Goal: Check status: Check status

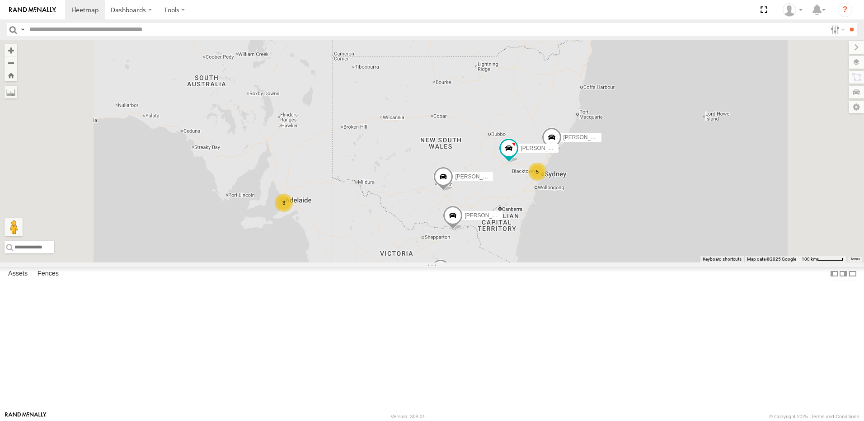
scroll to position [226, 0]
click at [0, 0] on div "[PERSON_NAME]" at bounding box center [0, 0] width 0 height 0
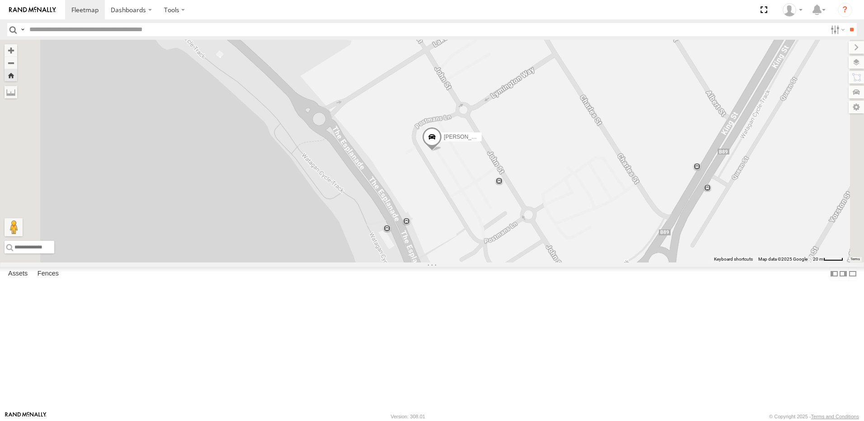
click at [0, 0] on span at bounding box center [0, 0] width 0 height 0
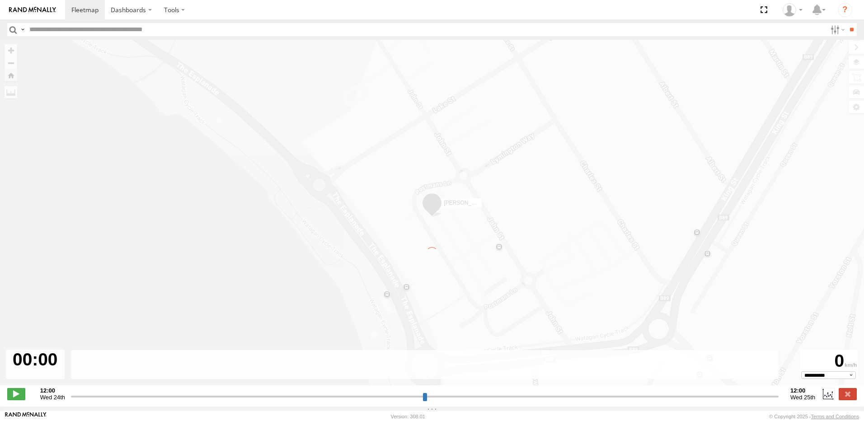
type input "**********"
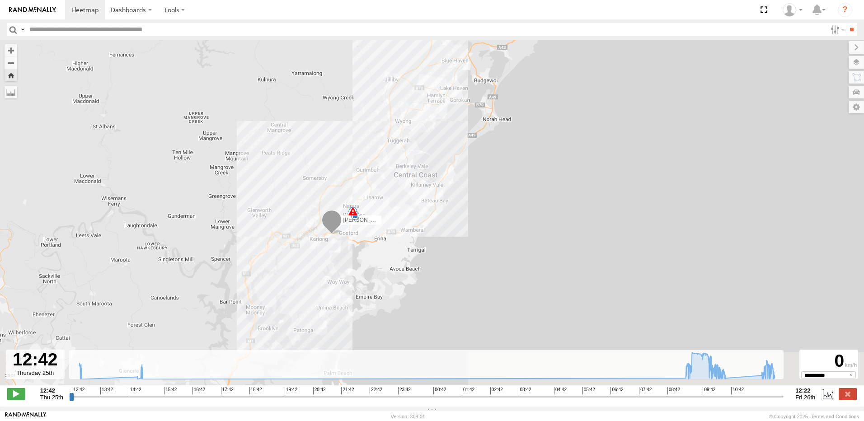
drag, startPoint x: 328, startPoint y: 293, endPoint x: 300, endPoint y: 180, distance: 116.0
click at [300, 180] on div "[PERSON_NAME] 12:53 Thu 14:57 Thu 16:07 Thu 09:14 Fri 10:07 Fri 10:40 Fri 11:46…" at bounding box center [432, 217] width 864 height 355
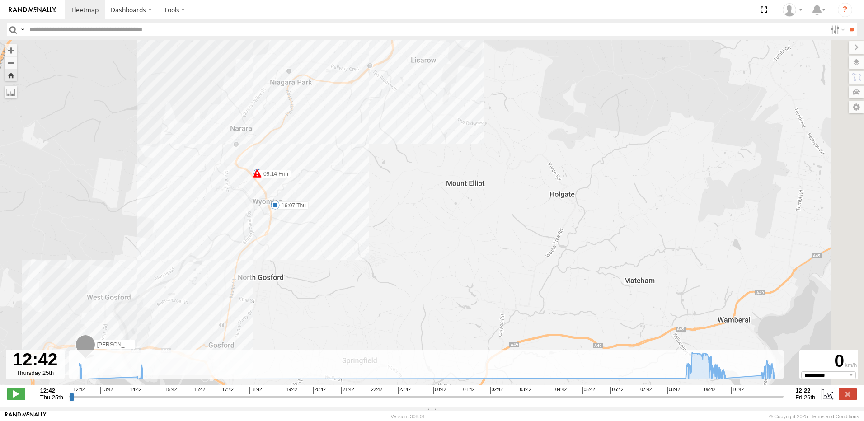
drag, startPoint x: 196, startPoint y: 241, endPoint x: 123, endPoint y: 336, distance: 120.4
click at [121, 341] on div "[PERSON_NAME] 12:53 Thu 14:57 Thu 16:07 Thu 09:14 Fri 10:07 Fri 10:40 Fri 11:46…" at bounding box center [432, 217] width 864 height 355
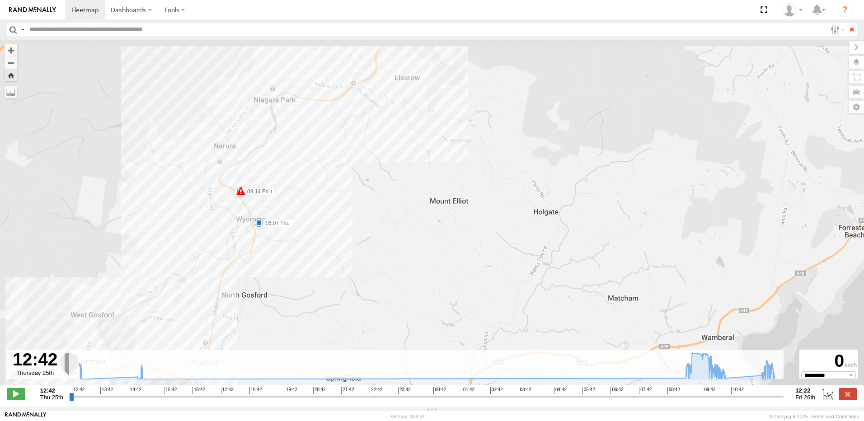
drag, startPoint x: 251, startPoint y: 191, endPoint x: 19, endPoint y: 440, distance: 339.7
click at [19, 420] on html "Dashboards" at bounding box center [432, 210] width 864 height 421
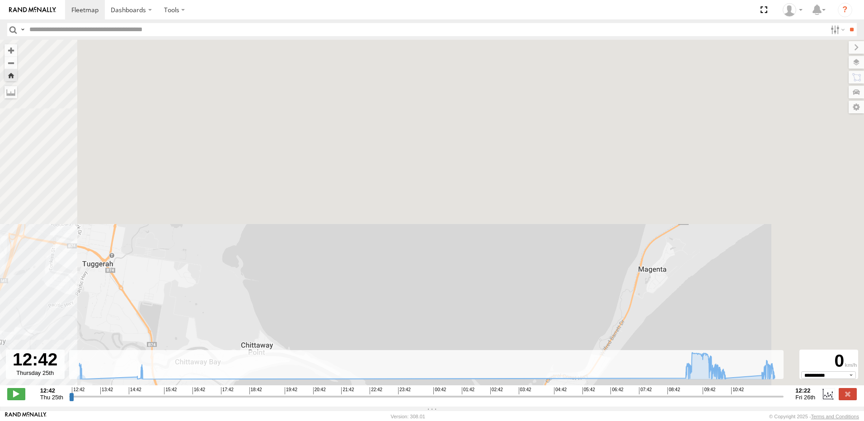
drag, startPoint x: 216, startPoint y: 189, endPoint x: 76, endPoint y: 439, distance: 286.7
click at [76, 420] on html "Dashboards" at bounding box center [432, 210] width 864 height 421
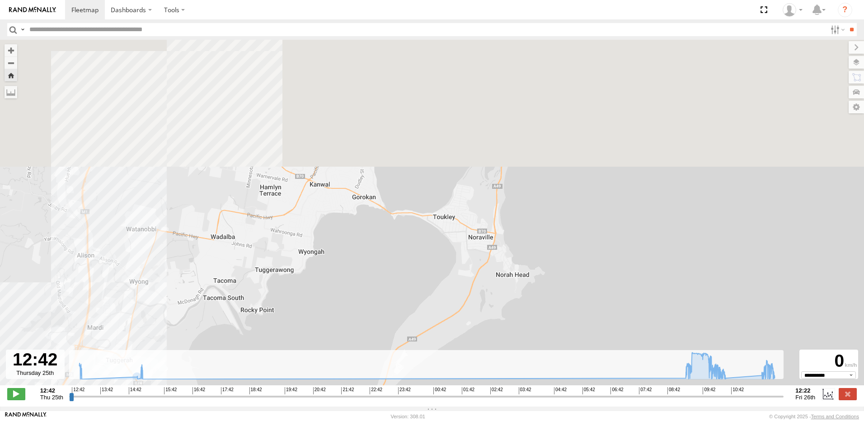
drag, startPoint x: 166, startPoint y: 191, endPoint x: 173, endPoint y: 296, distance: 105.5
click at [173, 295] on div "[PERSON_NAME] 12:53 Thu 14:57 Thu 16:07 Thu 09:14 Fri 10:07 Fri 10:40 Fri 11:46…" at bounding box center [432, 217] width 864 height 355
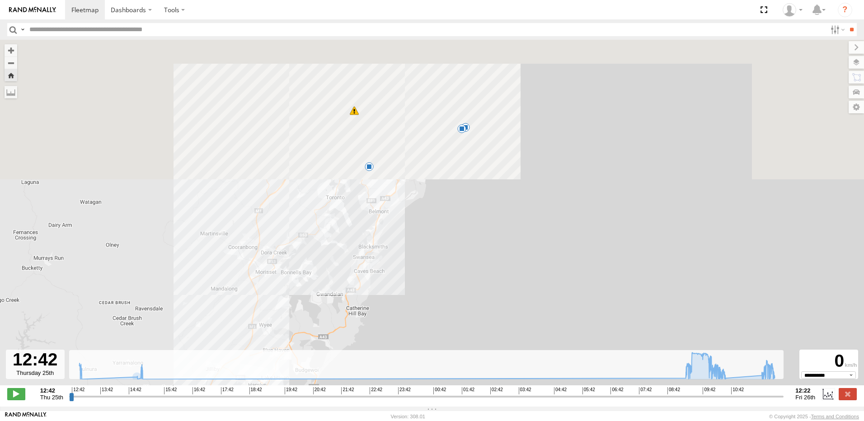
drag, startPoint x: 281, startPoint y: 84, endPoint x: 289, endPoint y: 283, distance: 198.9
click at [289, 285] on div "[PERSON_NAME] 12:53 Thu 14:57 Thu 16:07 Thu 09:14 Fri 10:07 Fri 10:40 Fri 11:46…" at bounding box center [432, 217] width 864 height 355
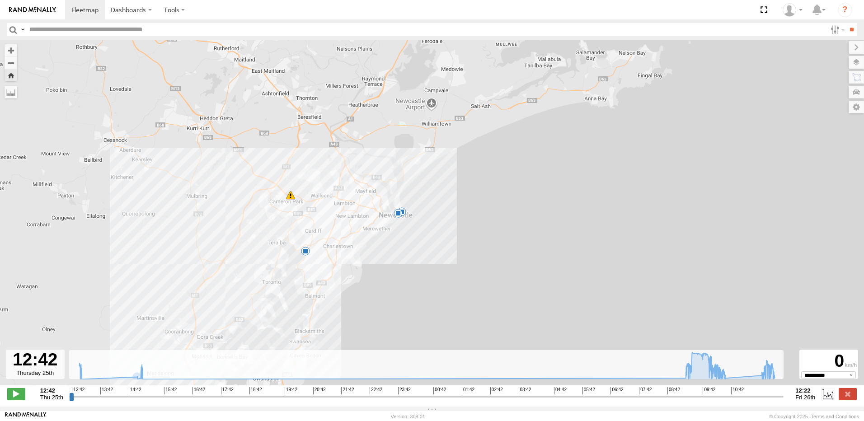
drag, startPoint x: 373, startPoint y: 189, endPoint x: 301, endPoint y: 221, distance: 78.6
click at [301, 221] on div "[PERSON_NAME] 12:53 Thu 14:57 Thu 16:07 Thu 09:14 Fri 10:07 Fri 10:40 Fri 11:46…" at bounding box center [432, 217] width 864 height 355
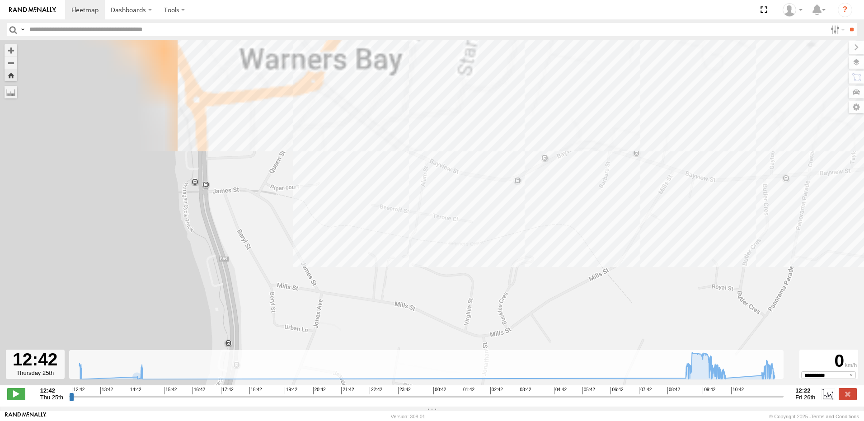
drag, startPoint x: 234, startPoint y: 180, endPoint x: 293, endPoint y: 346, distance: 176.4
click at [292, 347] on div "[PERSON_NAME] 12:53 Thu 14:57 Thu 16:07 Thu 09:14 Fri 10:07 Fri 10:40 Fri 11:46…" at bounding box center [432, 217] width 864 height 355
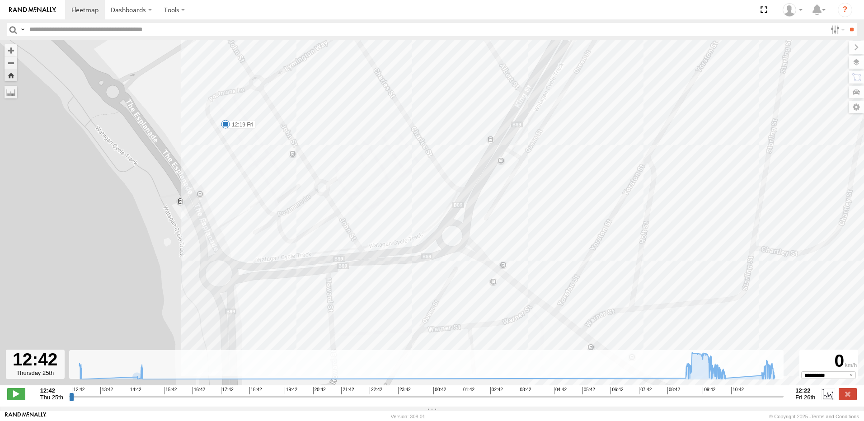
drag, startPoint x: 238, startPoint y: 74, endPoint x: 253, endPoint y: 174, distance: 101.7
click at [253, 174] on div "[PERSON_NAME] 12:53 Thu 14:57 Thu 16:07 Thu 09:14 Fri 10:07 Fri 10:40 Fri 11:46…" at bounding box center [432, 217] width 864 height 355
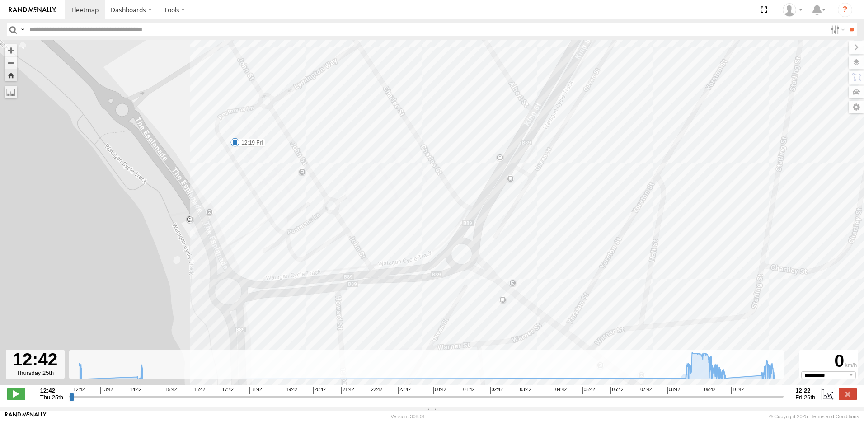
click at [237, 147] on span at bounding box center [234, 142] width 9 height 9
click at [143, 210] on div "[PERSON_NAME] 12:53 Thu 14:57 Thu 16:07 Thu 09:14 Fri 10:07 Fri 10:40 Fri 11:46…" at bounding box center [432, 217] width 864 height 355
click at [233, 146] on span at bounding box center [234, 142] width 9 height 9
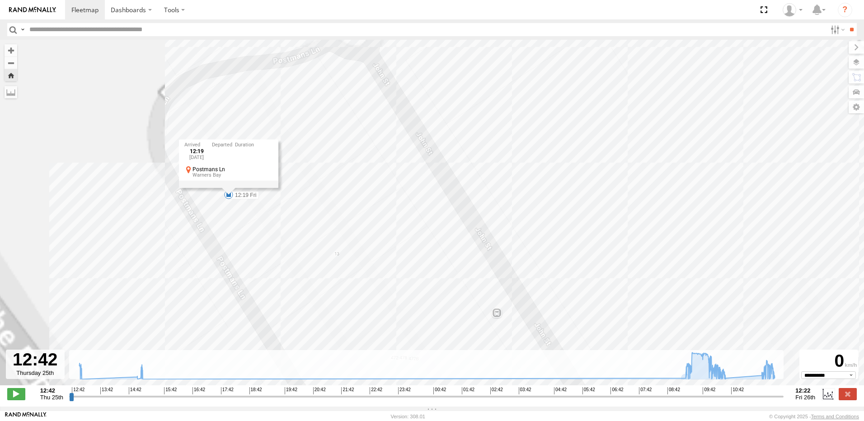
drag, startPoint x: 239, startPoint y: 148, endPoint x: 218, endPoint y: 239, distance: 94.2
click at [218, 239] on div "[PERSON_NAME] 12:53 Thu 14:57 Thu 16:07 Thu 09:14 Fri 10:07 Fri 10:40 Fri 11:46…" at bounding box center [432, 217] width 864 height 355
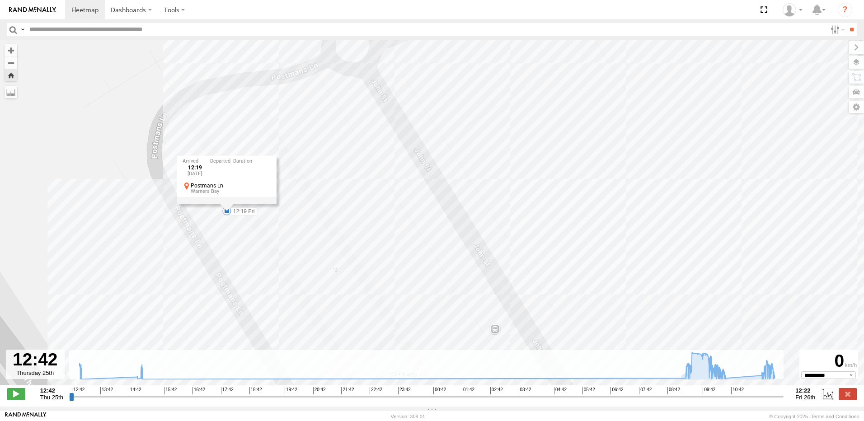
click at [305, 197] on div "[PERSON_NAME] 12:53 Thu 14:57 Thu 16:07 Thu 09:14 Fri 10:07 Fri 10:40 Fri 11:46…" at bounding box center [432, 217] width 864 height 355
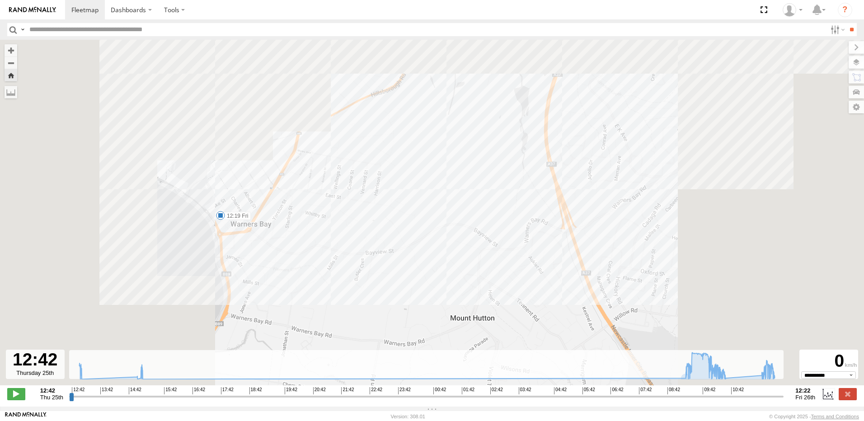
click at [113, 217] on div "[PERSON_NAME] 12:53 Thu 14:57 Thu 16:07 Thu 09:14 Fri 10:07 Fri 10:40 Fri 11:46…" at bounding box center [432, 217] width 864 height 355
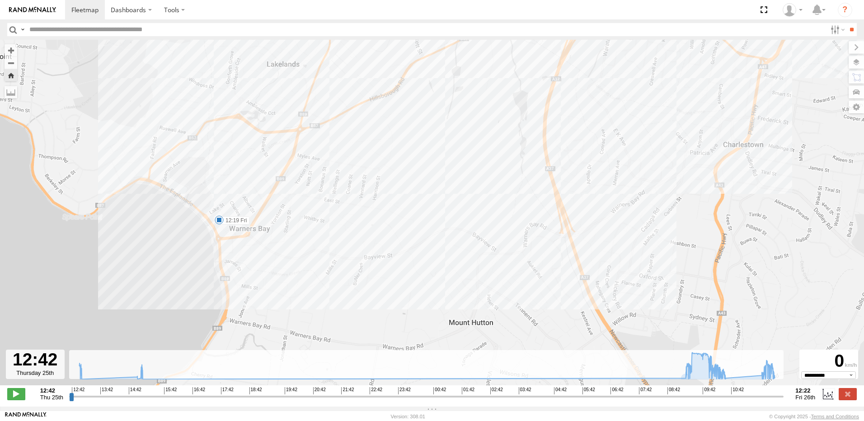
click at [102, 218] on div "[PERSON_NAME] 12:53 Thu 14:57 Thu 16:07 Thu 09:14 Fri 10:07 Fri 10:40 Fri 11:46…" at bounding box center [432, 217] width 864 height 355
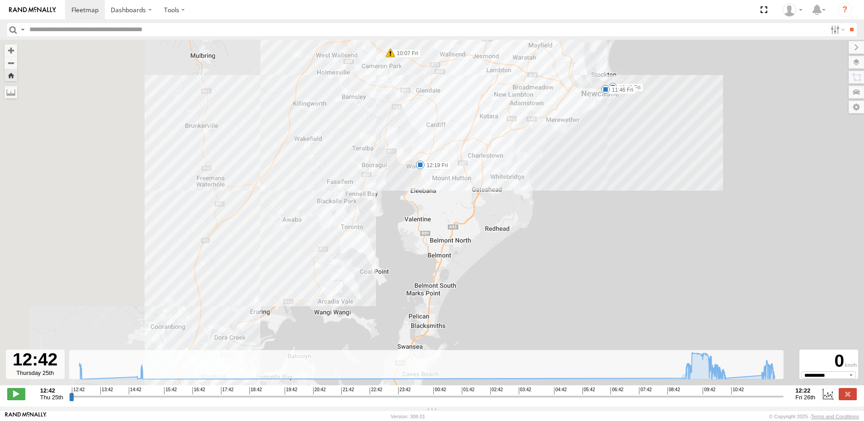
drag, startPoint x: 238, startPoint y: 212, endPoint x: 457, endPoint y: 120, distance: 237.5
click at [457, 120] on div "[PERSON_NAME] 12:53 Thu 14:57 Thu 16:07 Thu 09:14 Fri 10:07 Fri 10:40 Fri 11:46…" at bounding box center [432, 217] width 864 height 355
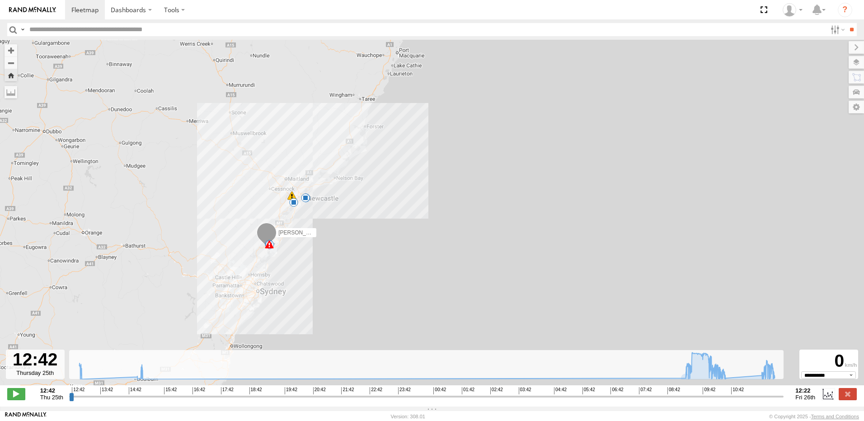
click at [285, 199] on div "[PERSON_NAME] 12:53 Thu 14:57 Thu 16:07 Thu 09:14 Fri 10:07 Fri 10:40 Fri 11:46…" at bounding box center [432, 217] width 864 height 355
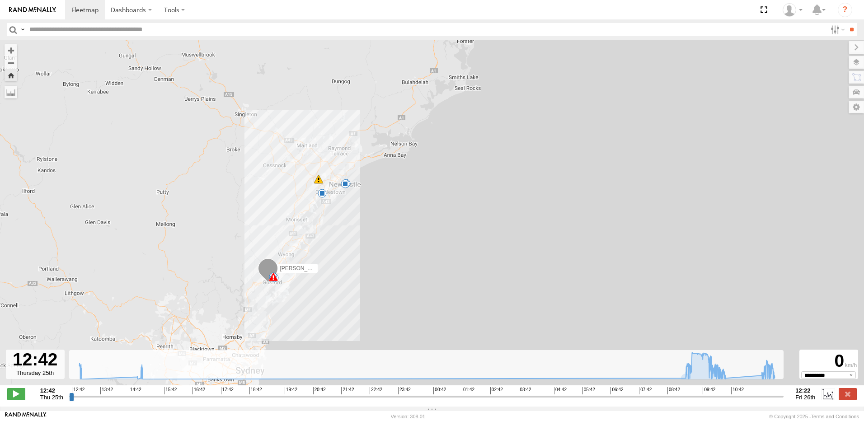
click at [168, 186] on div "[PERSON_NAME] 12:53 Thu 14:57 Thu 16:07 Thu 09:14 Fri 10:07 Fri 10:40 Fri 11:46…" at bounding box center [432, 217] width 864 height 355
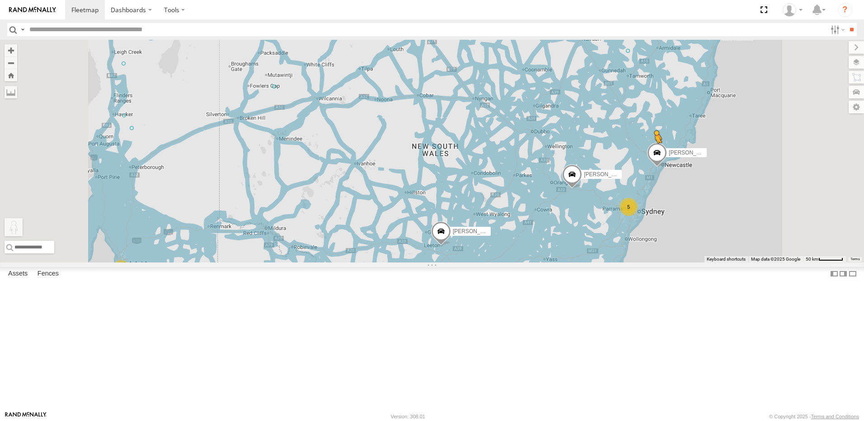
drag, startPoint x: 241, startPoint y: 377, endPoint x: 768, endPoint y: 226, distance: 547.9
click at [768, 226] on div "Roy - BT-50 Dan - Navara Rodney - Navara Reuben - Navara Jeff - Navara 5 3 To a…" at bounding box center [432, 151] width 864 height 223
